Goal: Task Accomplishment & Management: Manage account settings

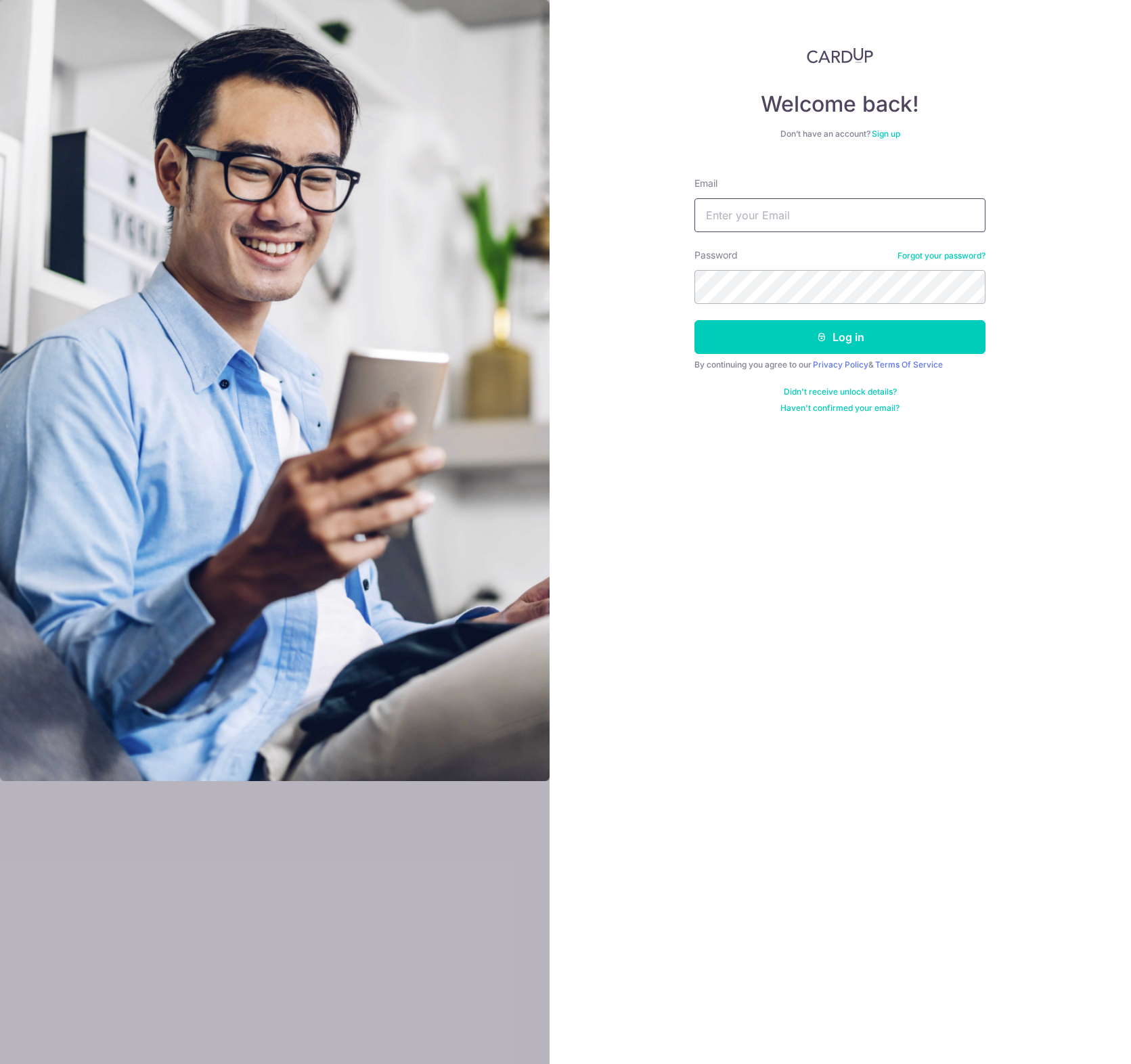
type input "[EMAIL_ADDRESS][DOMAIN_NAME]"
click at [846, 215] on input "nicobonfiglioli@hotmail.co.uk" at bounding box center [840, 215] width 291 height 34
click at [901, 213] on input "nicobonfiglioli@hotmail.co.uk" at bounding box center [840, 215] width 291 height 34
drag, startPoint x: 937, startPoint y: 462, endPoint x: 925, endPoint y: 409, distance: 54.3
click at [933, 473] on div "Welcome back! Don’t have an account? Sign up Email nicobonfiglioli@hotmail.co.u…" at bounding box center [841, 532] width 582 height 1064
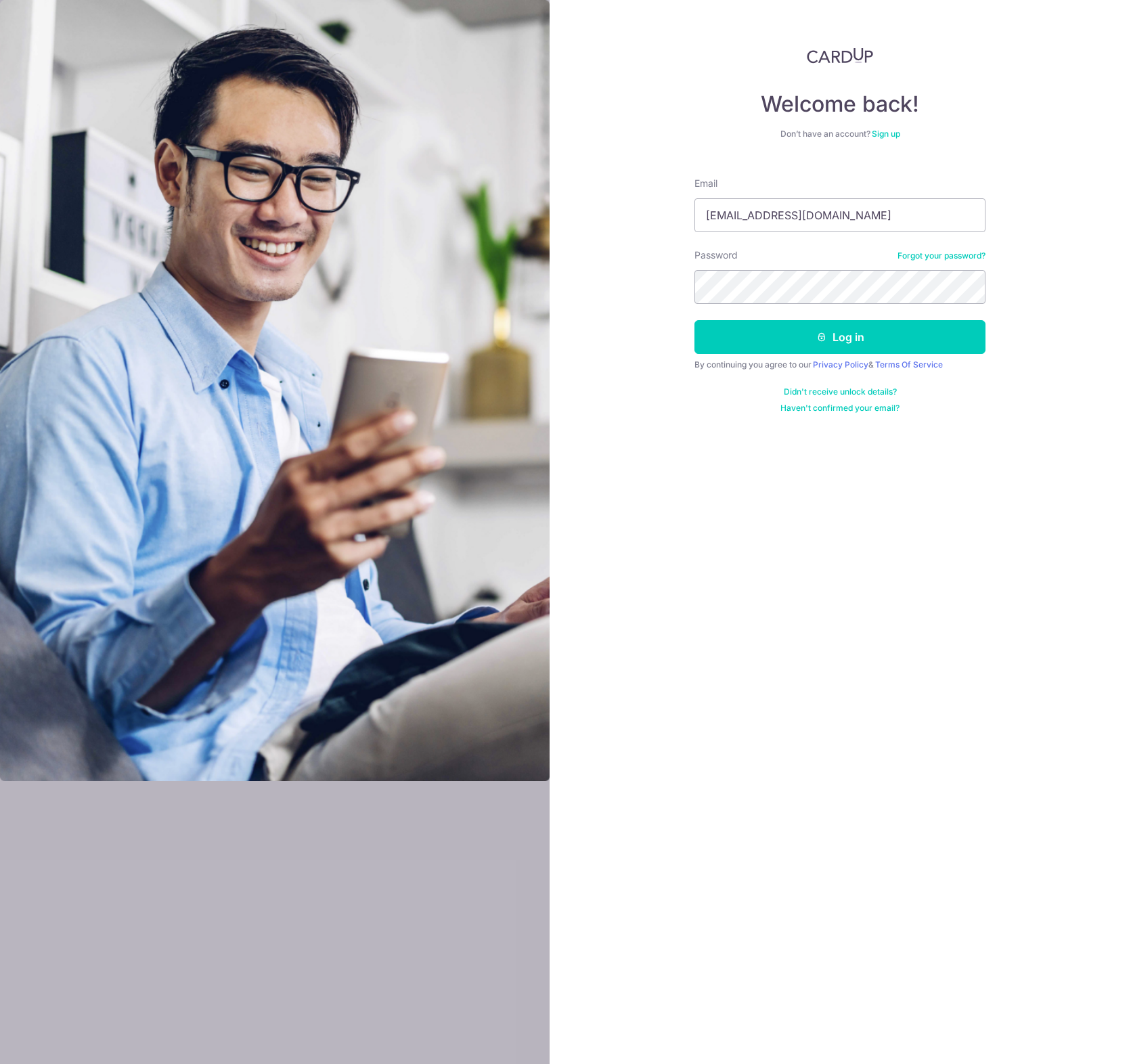
click at [903, 236] on form "Email nicobonfiglioli@hotmail.co.uk Password Forgot your password? Log in By co…" at bounding box center [840, 290] width 291 height 247
click at [905, 216] on input "nicobonfiglioli@hotmail.co.uk" at bounding box center [840, 215] width 291 height 34
type input "[EMAIL_ADDRESS][DOMAIN_NAME]"
click at [865, 339] on button "Log in" at bounding box center [840, 337] width 291 height 34
